Goal: Task Accomplishment & Management: Use online tool/utility

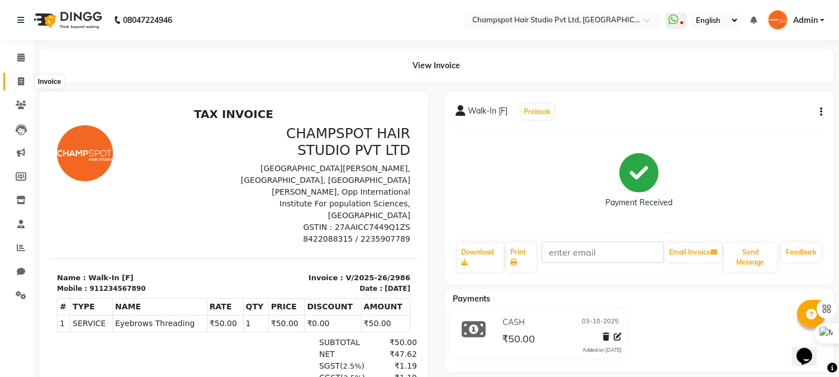
click at [15, 79] on span at bounding box center [21, 81] width 20 height 13
select select "7690"
select select "service"
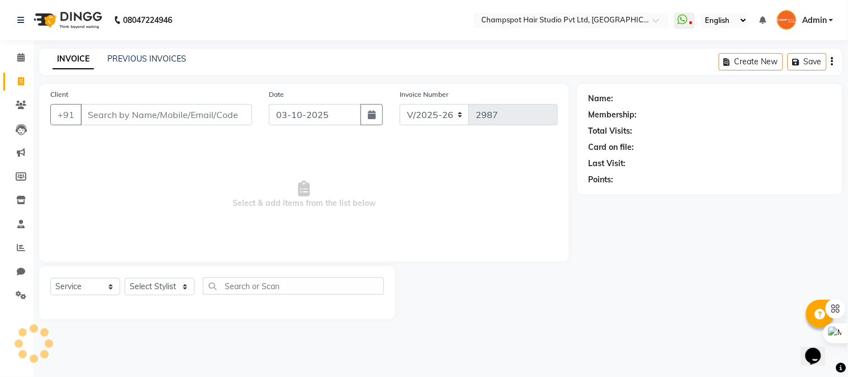
click at [185, 116] on input "Client" at bounding box center [167, 114] width 172 height 21
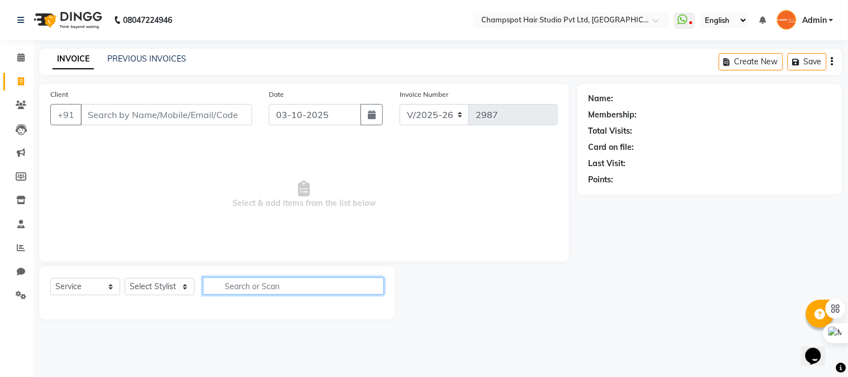
click at [378, 282] on input "text" at bounding box center [293, 285] width 181 height 17
click at [427, 242] on span "Select & add items from the list below" at bounding box center [304, 195] width 508 height 112
click at [341, 285] on input "text" at bounding box center [293, 285] width 181 height 17
click at [176, 103] on div "Client +91" at bounding box center [151, 111] width 219 height 46
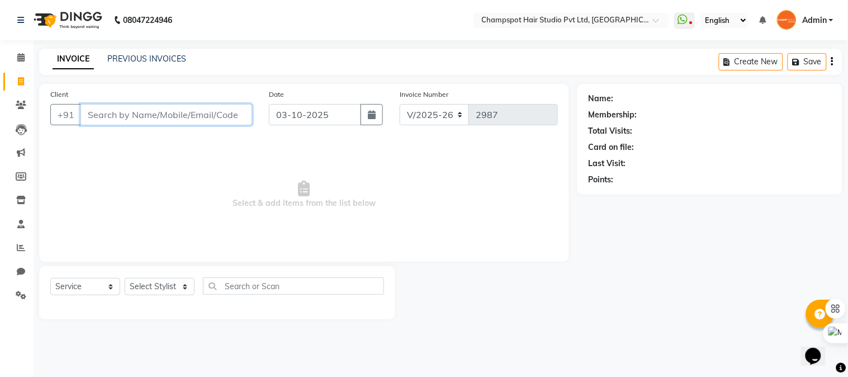
click at [168, 122] on input "Client" at bounding box center [167, 114] width 172 height 21
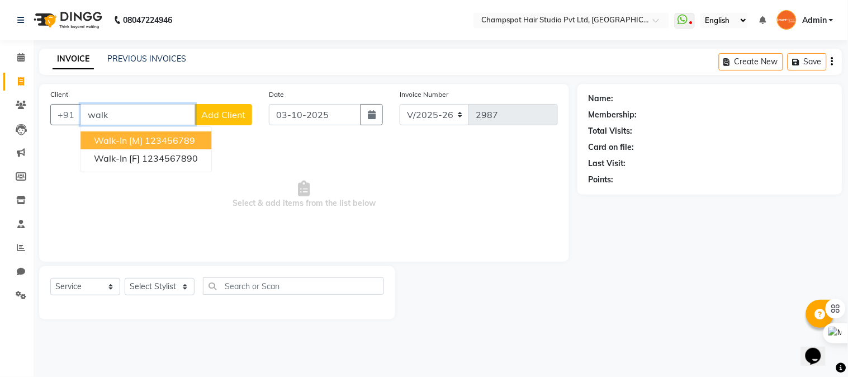
click at [154, 137] on ngb-highlight "123456789" at bounding box center [170, 140] width 50 height 11
type input "123456789"
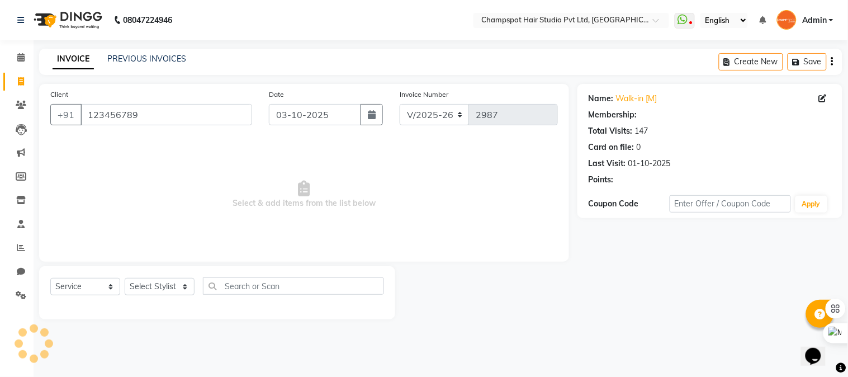
select select "1: Object"
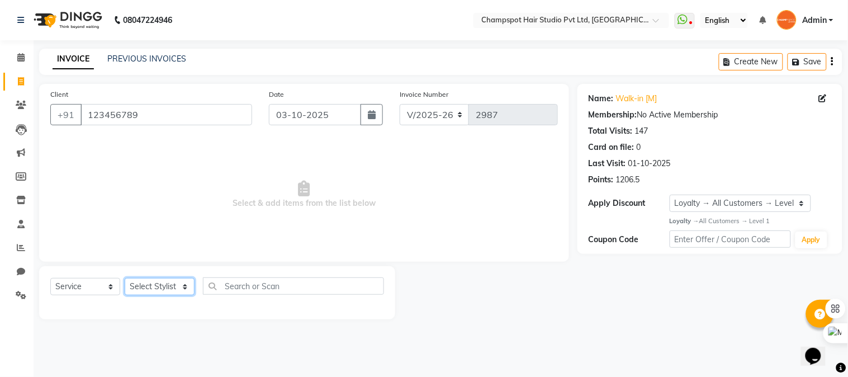
click at [149, 288] on select "Select Stylist Admin [PERSON_NAME] [PERSON_NAME] [PERSON_NAME] [PERSON_NAME] [P…" at bounding box center [160, 286] width 70 height 17
select select "68266"
click at [125, 278] on select "Select Stylist Admin [PERSON_NAME] [PERSON_NAME] [PERSON_NAME] [PERSON_NAME] [P…" at bounding box center [160, 286] width 70 height 17
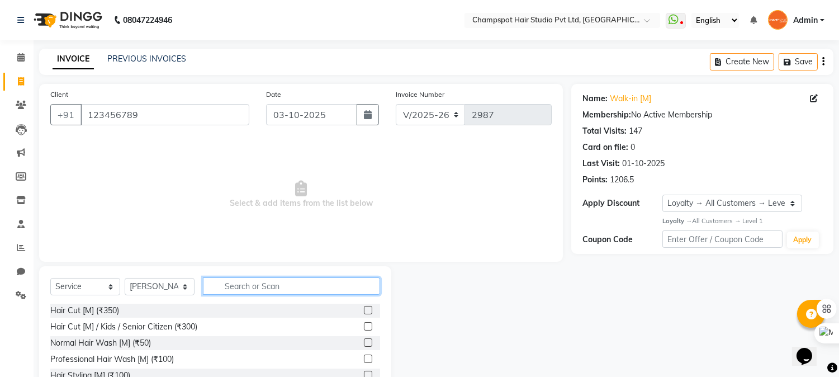
click at [244, 288] on input "text" at bounding box center [291, 285] width 177 height 17
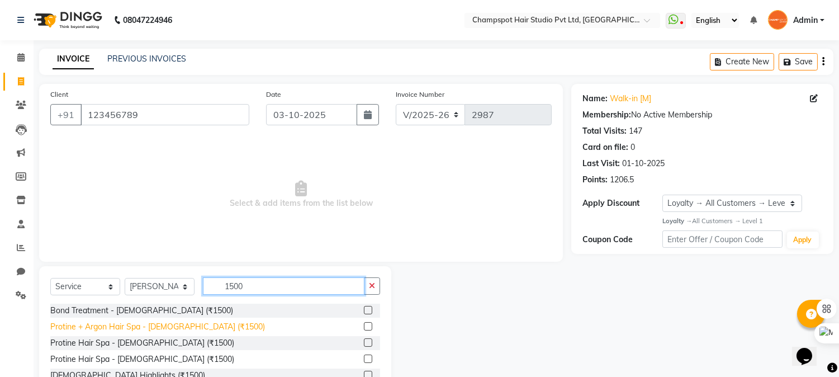
type input "1500"
click at [138, 328] on div "Protine + Argon Hair Spa - [DEMOGRAPHIC_DATA] (₹1500)" at bounding box center [157, 327] width 215 height 12
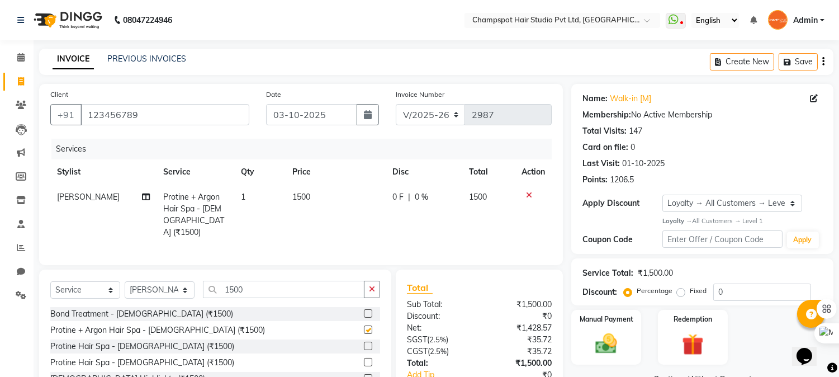
checkbox input "false"
click at [157, 284] on select "Select Stylist Admin [PERSON_NAME] [PERSON_NAME] [PERSON_NAME] [PERSON_NAME] [P…" at bounding box center [160, 289] width 70 height 17
select select "69008"
click at [125, 281] on select "Select Stylist Admin [PERSON_NAME] [PERSON_NAME] [PERSON_NAME] [PERSON_NAME] [P…" at bounding box center [160, 289] width 70 height 17
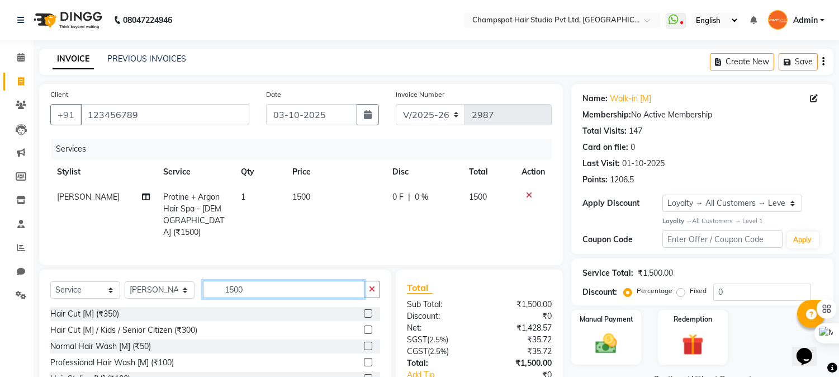
drag, startPoint x: 255, startPoint y: 283, endPoint x: 97, endPoint y: 265, distance: 159.2
click at [97, 265] on div "Client [PHONE_NUMBER] Date [DATE] Invoice Number V/2025 V/[PHONE_NUMBER] Servic…" at bounding box center [301, 259] width 541 height 351
type input "350"
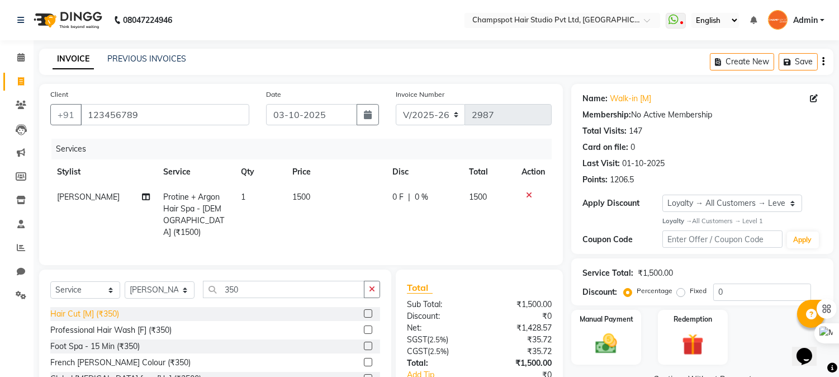
click at [77, 313] on div "Hair Cut [M] (₹350)" at bounding box center [84, 314] width 69 height 12
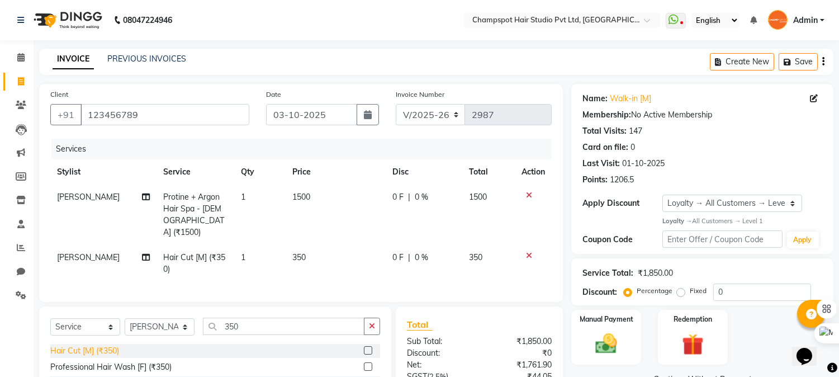
click at [77, 349] on div "Hair Cut [M] (₹350)" at bounding box center [84, 351] width 69 height 12
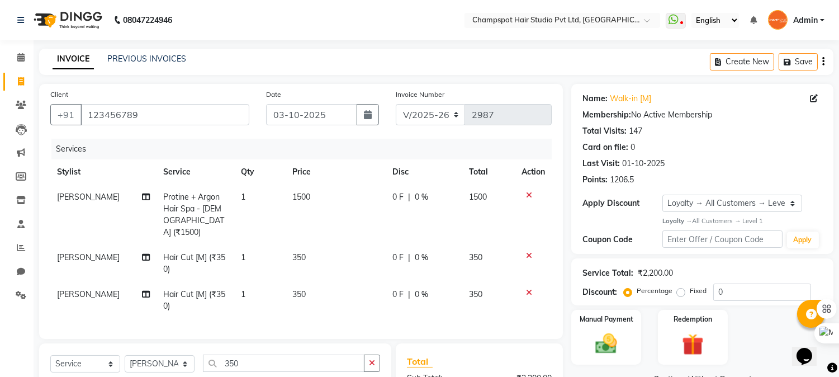
checkbox input "false"
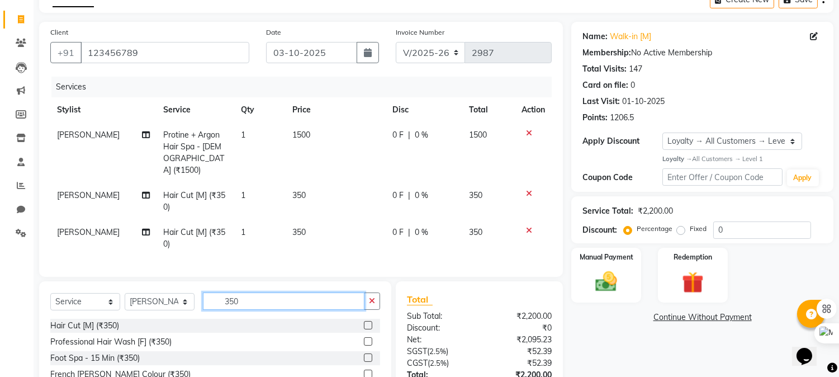
drag, startPoint x: 249, startPoint y: 301, endPoint x: 73, endPoint y: 276, distance: 177.9
click at [73, 276] on div "Client [PHONE_NUMBER] Date [DATE] Invoice Number V/2025 V/[PHONE_NUMBER] Servic…" at bounding box center [301, 234] width 541 height 424
type input "bea"
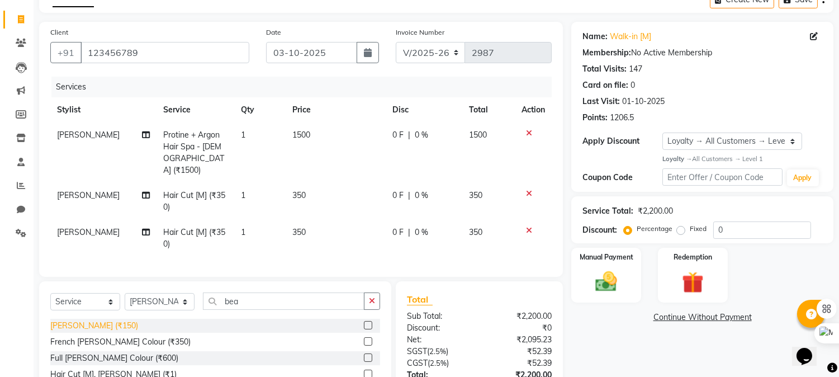
click at [70, 320] on div "[PERSON_NAME] (₹150)" at bounding box center [94, 326] width 88 height 12
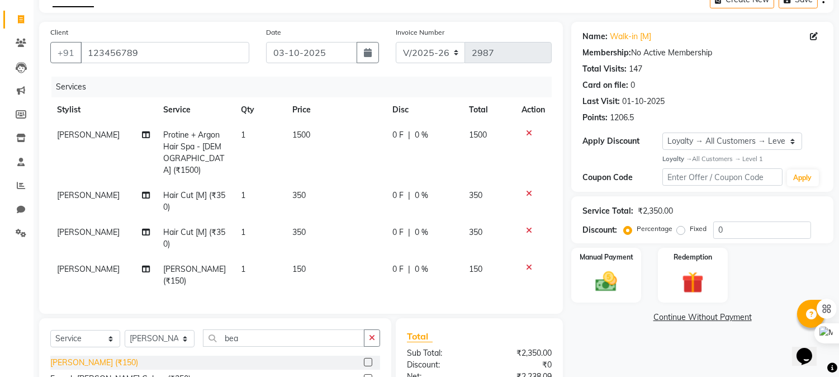
click at [65, 357] on div "[PERSON_NAME] (₹150)" at bounding box center [94, 363] width 88 height 12
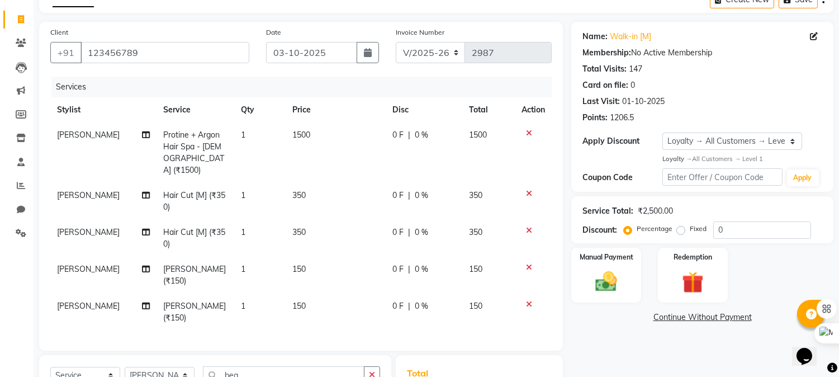
checkbox input "false"
drag, startPoint x: 151, startPoint y: 350, endPoint x: 150, endPoint y: 342, distance: 8.5
click at [150, 367] on select "Select Stylist Admin [PERSON_NAME] [PERSON_NAME] [PERSON_NAME] [PERSON_NAME] [P…" at bounding box center [160, 375] width 70 height 17
select select "69009"
click at [125, 367] on select "Select Stylist Admin [PERSON_NAME] [PERSON_NAME] [PERSON_NAME] [PERSON_NAME] [P…" at bounding box center [160, 375] width 70 height 17
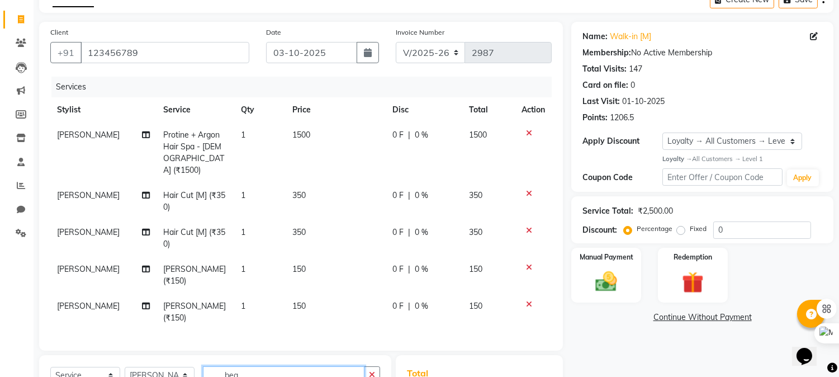
drag, startPoint x: 249, startPoint y: 349, endPoint x: 173, endPoint y: 339, distance: 76.7
click at [173, 366] on div "Select Service Product Membership Package Voucher Prepaid Gift Card Select Styl…" at bounding box center [215, 379] width 330 height 26
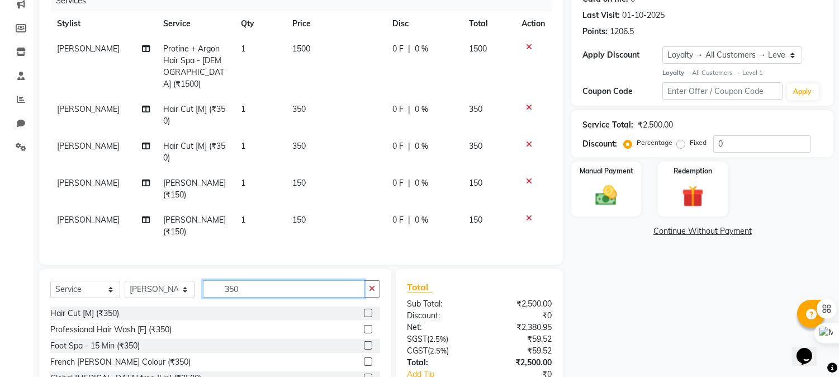
scroll to position [186, 0]
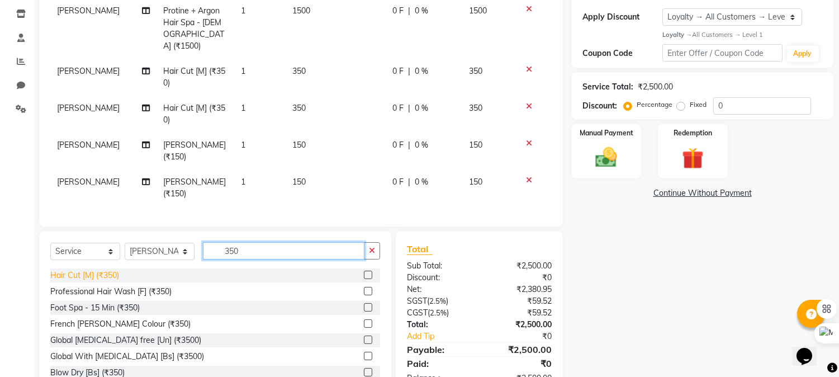
type input "350"
click at [78, 269] on div "Hair Cut [M] (₹350)" at bounding box center [84, 275] width 69 height 12
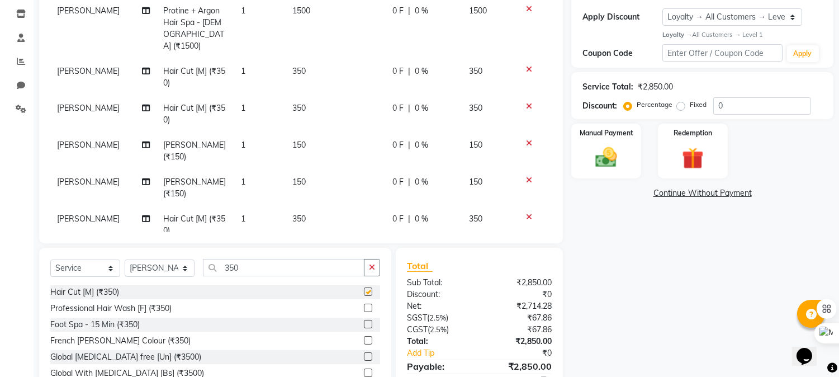
checkbox input "false"
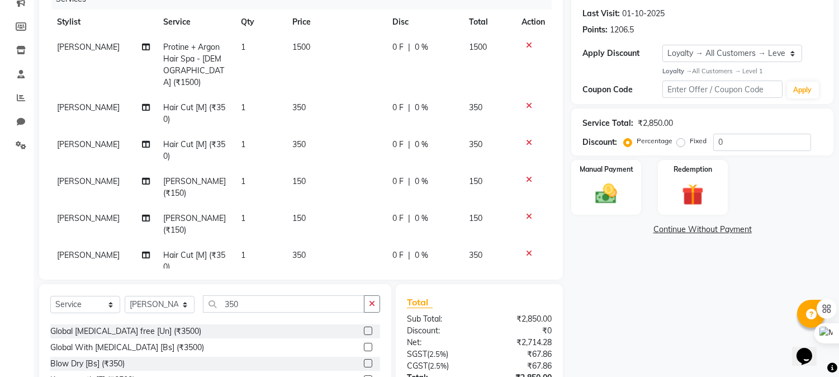
scroll to position [108, 0]
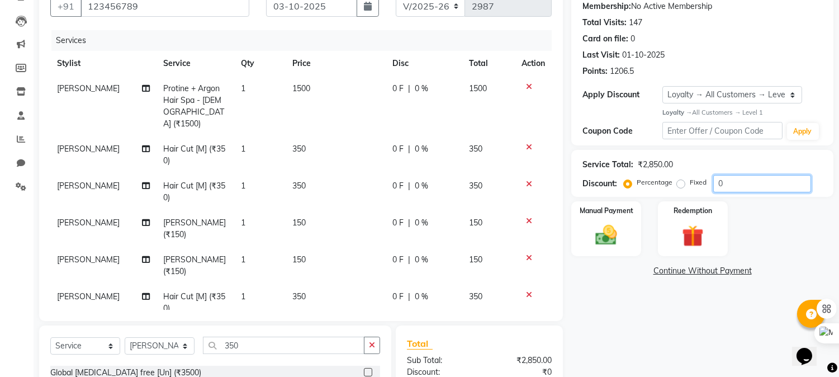
drag, startPoint x: 692, startPoint y: 181, endPoint x: 597, endPoint y: 175, distance: 95.8
click at [597, 175] on div "Discount: Percentage Fixed 0" at bounding box center [703, 183] width 240 height 17
drag, startPoint x: 735, startPoint y: 186, endPoint x: 597, endPoint y: 172, distance: 138.9
click at [597, 172] on div "Service Total: ₹2,850.00 Discount: Percentage Fixed 30" at bounding box center [703, 173] width 240 height 38
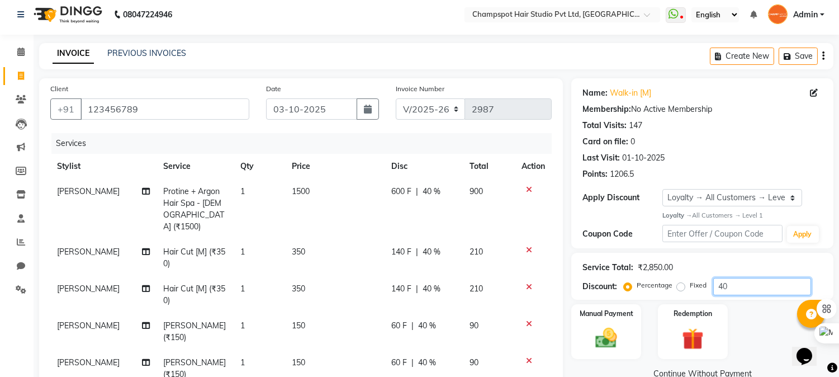
scroll to position [0, 0]
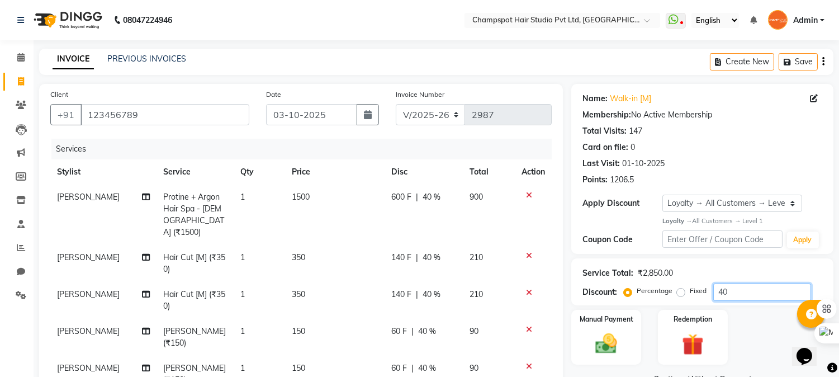
type input "40"
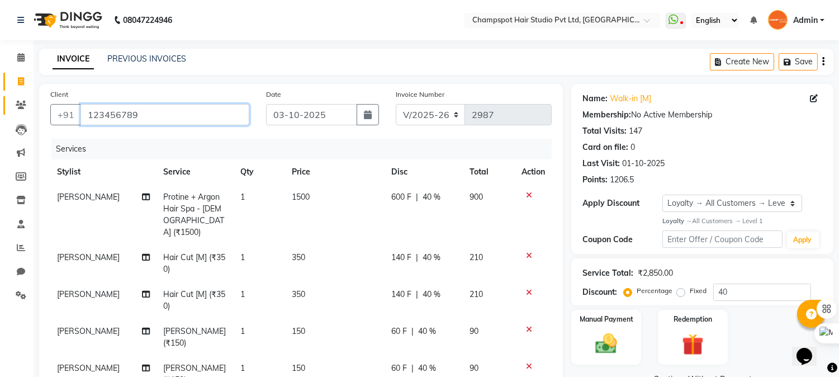
drag, startPoint x: 172, startPoint y: 115, endPoint x: 24, endPoint y: 114, distance: 147.6
click at [24, 114] on app-home "08047224946 Select Location × Champspot Hair Studio Pvt Ltd, Chembur WhatsApp S…" at bounding box center [419, 308] width 839 height 616
type input "9"
type input "0"
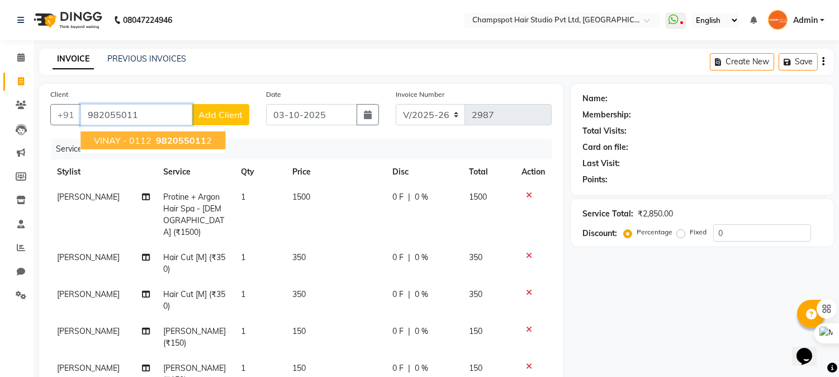
click at [160, 135] on span "982055011" at bounding box center [181, 140] width 50 height 11
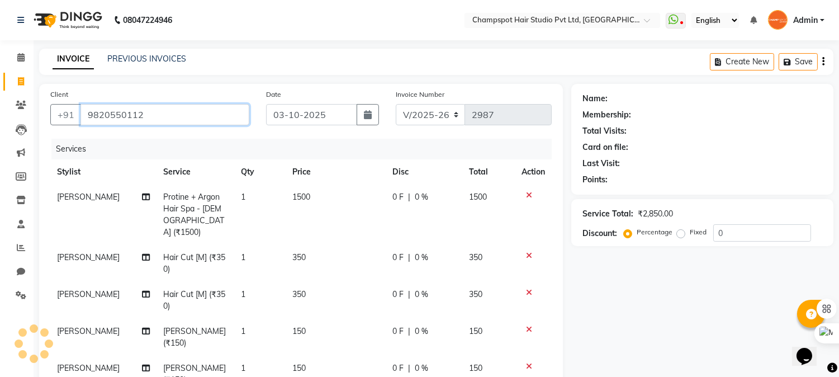
type input "9820550112"
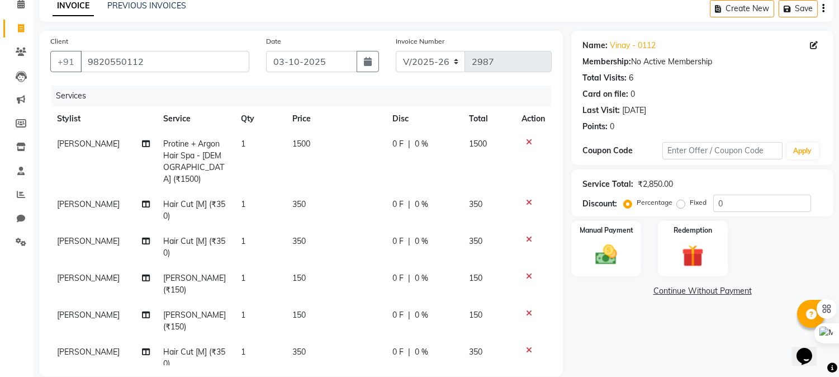
scroll to position [186, 0]
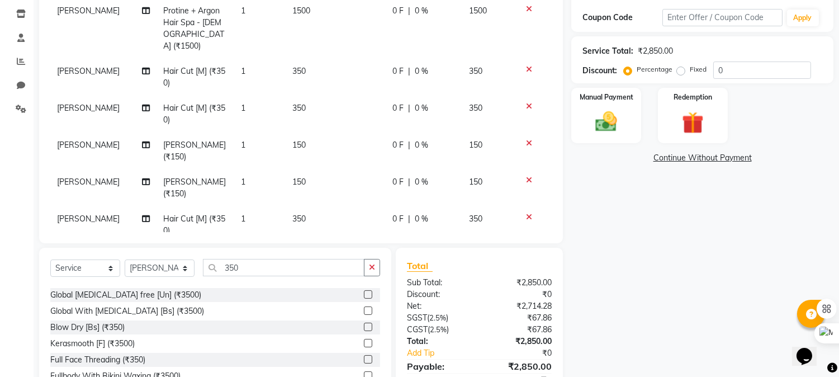
click at [528, 213] on icon at bounding box center [529, 217] width 6 height 8
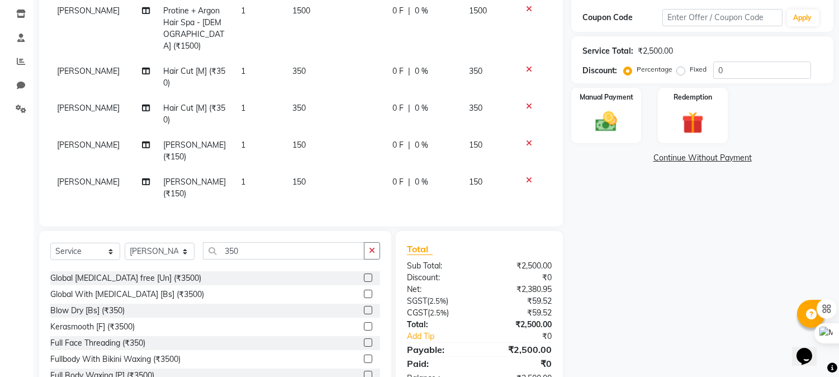
click at [531, 176] on icon at bounding box center [529, 180] width 6 height 8
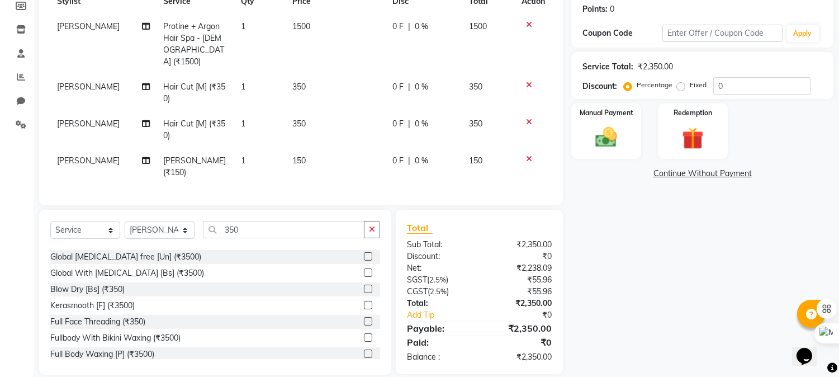
click at [531, 155] on icon at bounding box center [529, 159] width 6 height 8
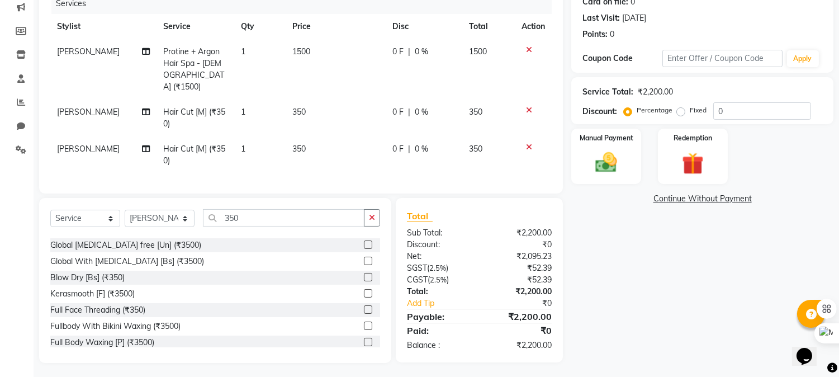
click at [531, 143] on icon at bounding box center [529, 147] width 6 height 8
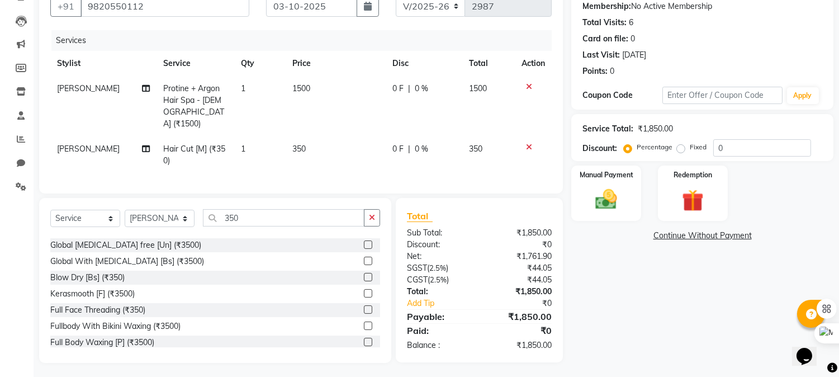
click at [528, 143] on icon at bounding box center [529, 147] width 6 height 8
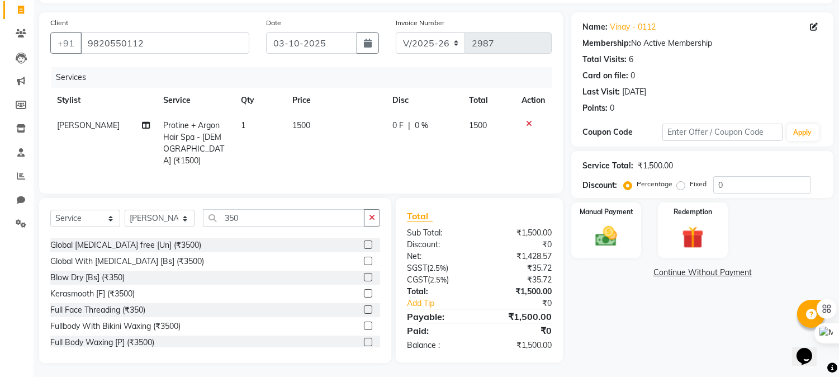
click at [530, 120] on icon at bounding box center [529, 124] width 6 height 8
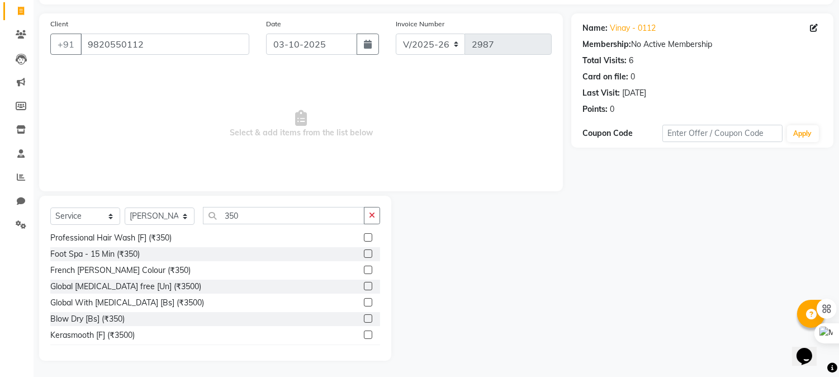
scroll to position [0, 0]
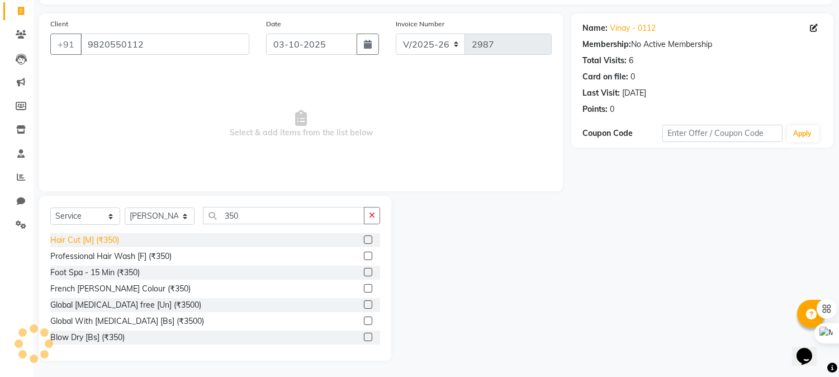
click at [97, 236] on div "Hair Cut [M] (₹350)" at bounding box center [84, 240] width 69 height 12
checkbox input "false"
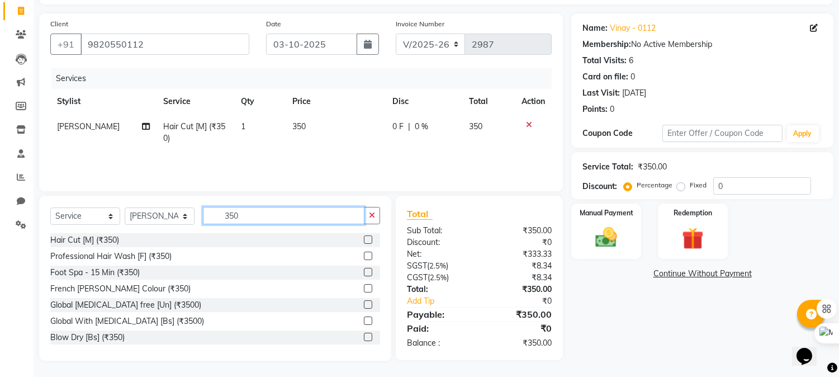
drag, startPoint x: 264, startPoint y: 217, endPoint x: 138, endPoint y: 215, distance: 125.8
click at [138, 215] on div "Select Service Product Membership Package Voucher Prepaid Gift Card Select Styl…" at bounding box center [215, 220] width 330 height 26
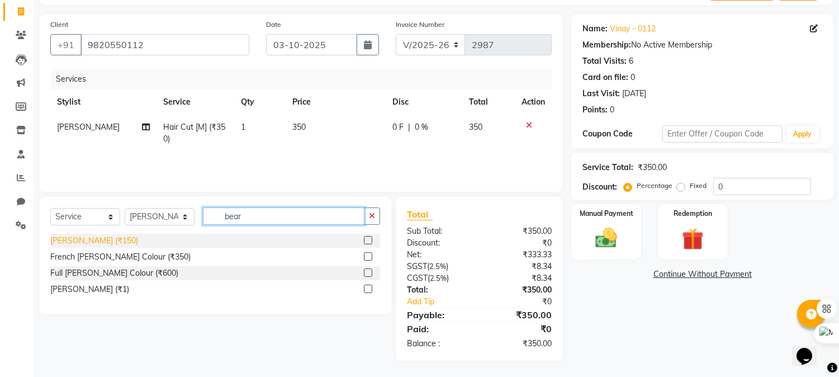
type input "bear"
click at [60, 241] on div "[PERSON_NAME] (₹150)" at bounding box center [94, 241] width 88 height 12
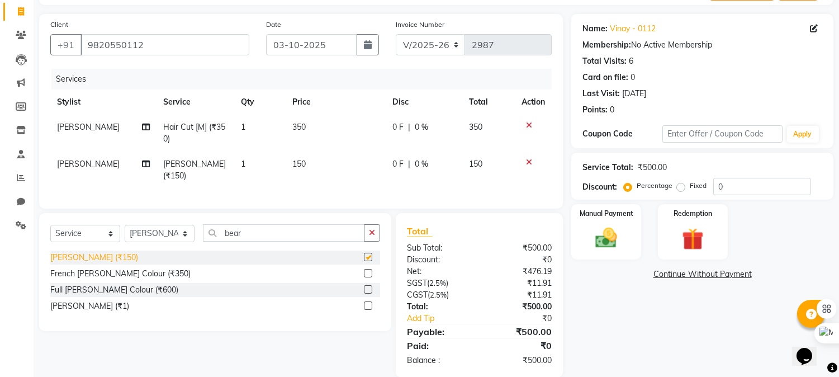
checkbox input "false"
click at [70, 123] on span "[PERSON_NAME]" at bounding box center [88, 127] width 63 height 10
select select "69009"
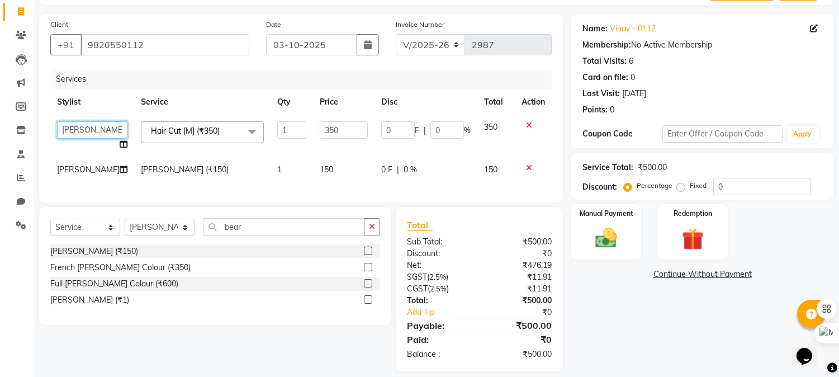
click at [70, 126] on select "[PERSON_NAME] [PERSON_NAME] [PERSON_NAME] [PERSON_NAME] [PERSON_NAME]" at bounding box center [92, 129] width 70 height 17
select select "69008"
click at [74, 172] on span "[PERSON_NAME]" at bounding box center [88, 169] width 63 height 10
select select "69009"
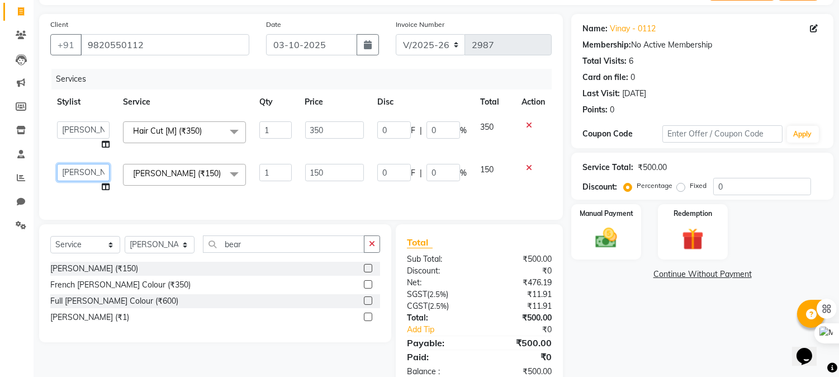
click at [75, 170] on select "[PERSON_NAME] [PERSON_NAME] [PERSON_NAME] [PERSON_NAME] [PERSON_NAME]" at bounding box center [83, 172] width 53 height 17
select select "69008"
click at [289, 82] on div "Services" at bounding box center [305, 79] width 509 height 21
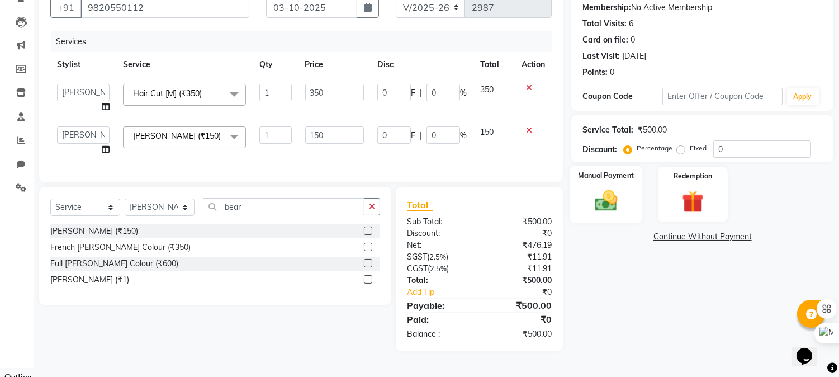
click at [592, 200] on img at bounding box center [606, 201] width 37 height 26
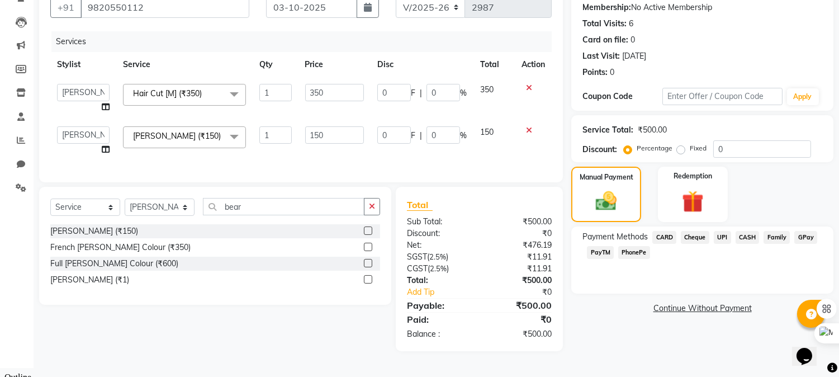
click at [694, 236] on span "Cheque" at bounding box center [695, 237] width 29 height 13
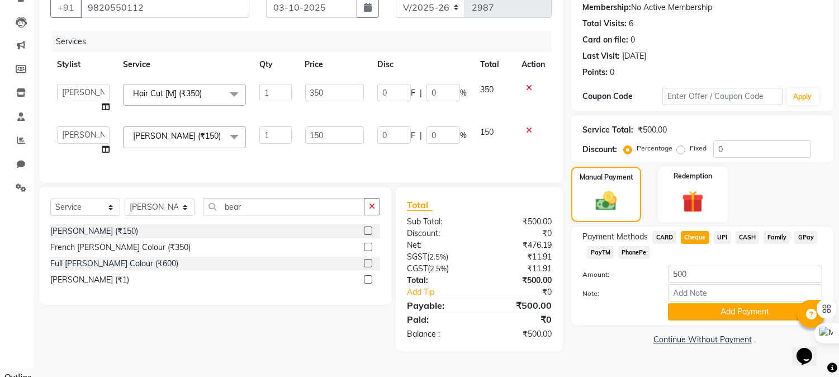
click at [718, 238] on span "UPI" at bounding box center [722, 237] width 17 height 13
click at [722, 309] on button "Add Payment" at bounding box center [745, 311] width 154 height 17
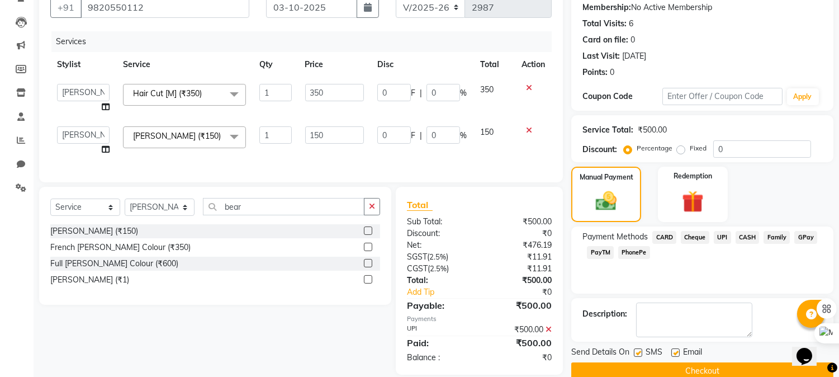
scroll to position [131, 0]
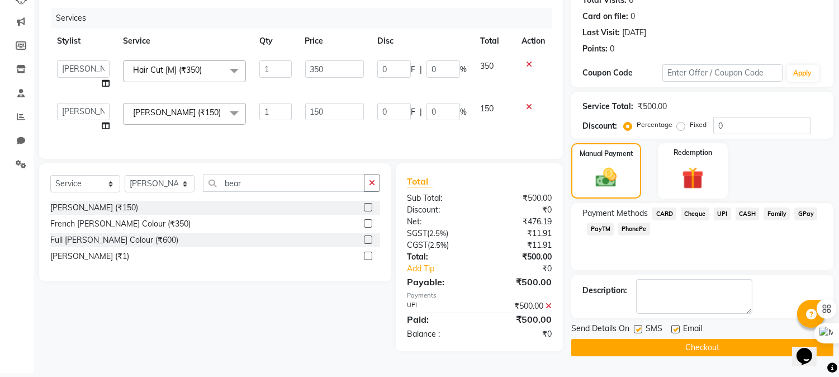
click at [671, 343] on button "Checkout" at bounding box center [702, 347] width 262 height 17
